Goal: Transaction & Acquisition: Book appointment/travel/reservation

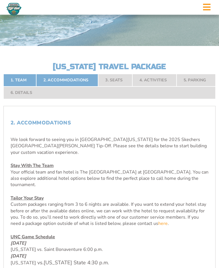
scroll to position [104, 0]
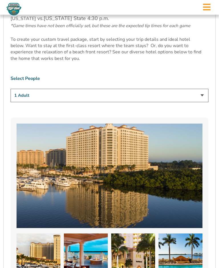
click at [205, 96] on select "1 Adult 2 Adults 3 Adults 4 Adults 2 Adults + 1 Child 2 Adults + 2 Children 2 A…" at bounding box center [110, 95] width 198 height 13
select select "2 Adults"
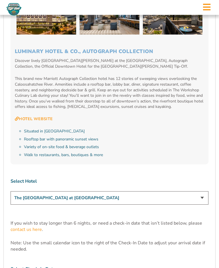
scroll to position [1507, 0]
click at [161, 191] on select "The Westin Cape Coral Resort at Marina Village Margaritaville Beach Resort Pink…" at bounding box center [110, 197] width 198 height 13
select select "18478"
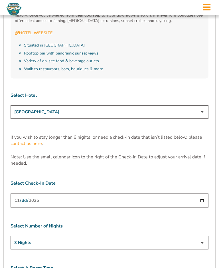
scroll to position [1594, 0]
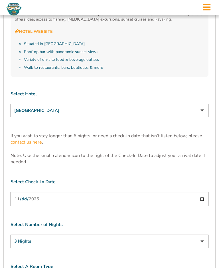
click at [153, 192] on input "[DATE]" at bounding box center [110, 199] width 198 height 14
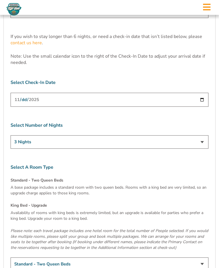
scroll to position [1695, 0]
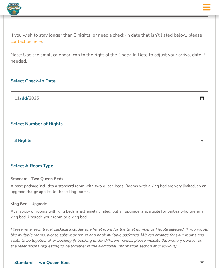
click at [197, 134] on select "3 Nights 4 Nights 5 Nights 6 Nights" at bounding box center [110, 140] width 198 height 13
select select "4 Nights"
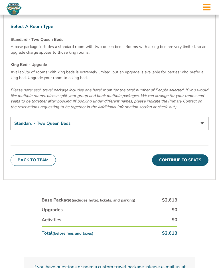
scroll to position [1835, 0]
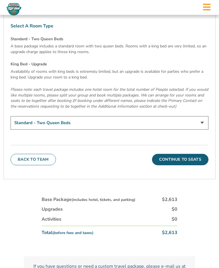
click at [190, 154] on button "Continue To Seats" at bounding box center [180, 159] width 56 height 11
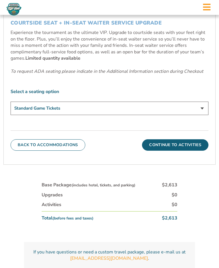
scroll to position [245, 0]
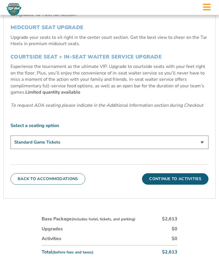
click at [200, 149] on select "Standard Game Tickets Midcourt Seat Upgrade (+$140 per person) Courtside Seat +…" at bounding box center [110, 142] width 198 height 13
select select "Midcourt Seat Upgrade"
click at [188, 185] on button "Continue To Activities" at bounding box center [175, 178] width 66 height 11
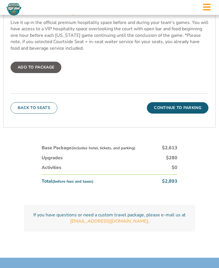
scroll to position [388, 0]
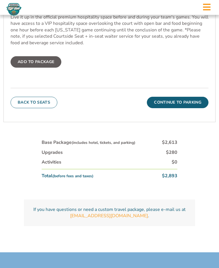
click at [184, 108] on button "Continue To Parking" at bounding box center [178, 102] width 62 height 11
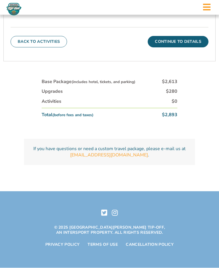
scroll to position [253, 0]
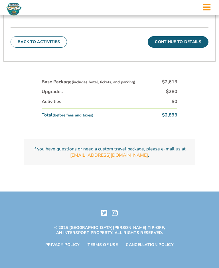
click at [187, 48] on button "Continue To Details" at bounding box center [178, 41] width 61 height 11
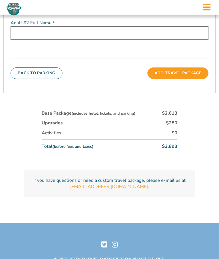
scroll to position [288, 0]
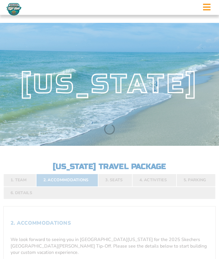
select select "2 Adults"
select select
select select "4 Nights"
select select
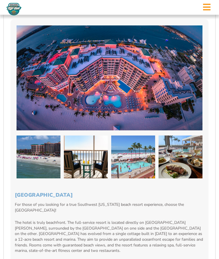
scroll to position [1057, 0]
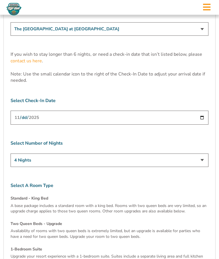
click at [189, 154] on select "3 Nights 4 Nights 5 Nights 6 Nights" at bounding box center [110, 160] width 198 height 13
select select "5 Nights"
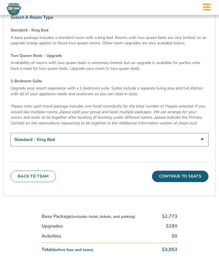
scroll to position [1835, 0]
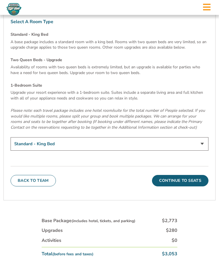
click at [203, 137] on select "Standard - King Bed Two Queen Beds - Upgrade (+$15 per night) 1-Bedroom Suite (…" at bounding box center [110, 143] width 198 height 13
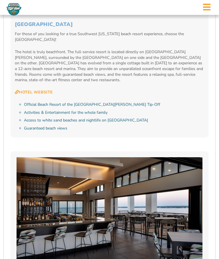
scroll to position [1227, 0]
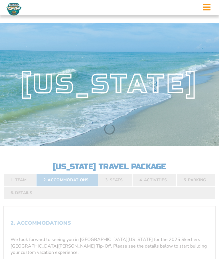
select select "2 Adults"
select select
select select "4 Nights"
select select
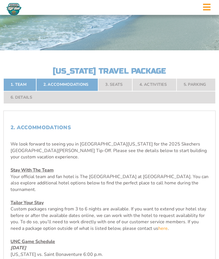
scroll to position [87, 0]
